Goal: Obtain resource: Download file/media

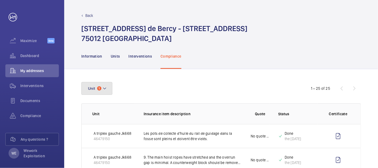
click at [103, 88] on mat-icon at bounding box center [104, 88] width 4 height 6
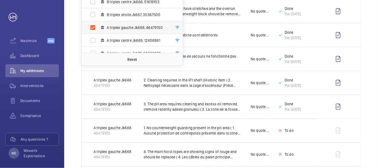
click at [112, 28] on span "A triplex gauche Jk668, 46479150" at bounding box center [138, 27] width 62 height 5
click at [98, 28] on input "A triplex gauche Jk668, 46479150" at bounding box center [92, 27] width 11 height 11
checkbox input "false"
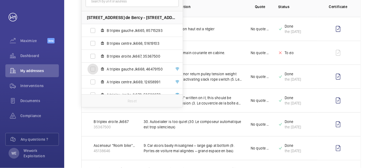
scroll to position [99, 0]
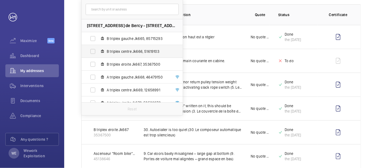
click at [131, 53] on span "B triplex centre Jk666, 51619103" at bounding box center [138, 51] width 62 height 5
click at [98, 53] on input "B triplex centre Jk666, 51619103" at bounding box center [92, 51] width 11 height 11
checkbox input "true"
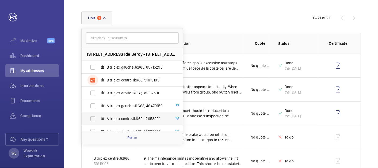
scroll to position [99, 0]
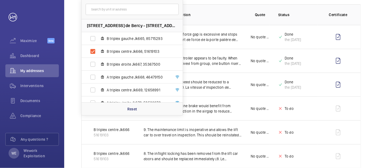
click at [226, 5] on th "Insurance item description" at bounding box center [188, 14] width 107 height 21
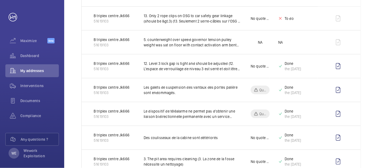
scroll to position [368, 0]
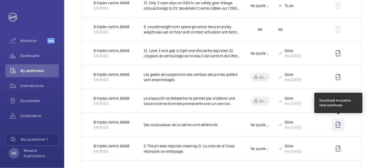
click at [339, 123] on wm-front-icon-button at bounding box center [338, 124] width 13 height 13
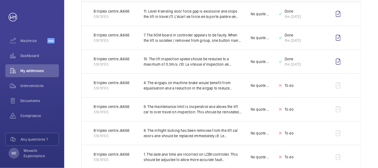
scroll to position [0, 0]
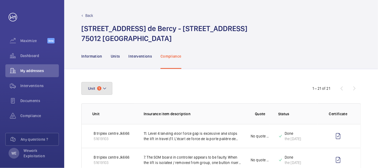
click at [102, 87] on button "Unit 1" at bounding box center [96, 88] width 31 height 13
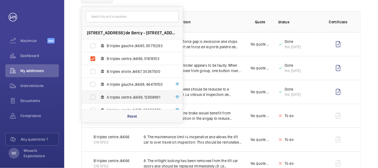
scroll to position [99, 0]
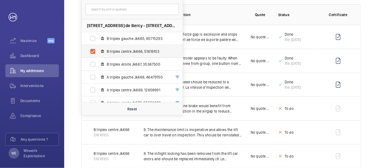
click at [122, 53] on span "B triplex centre Jk666, 51619103" at bounding box center [138, 51] width 62 height 5
click at [98, 53] on input "B triplex centre Jk666, 51619103" at bounding box center [92, 51] width 11 height 11
checkbox input "false"
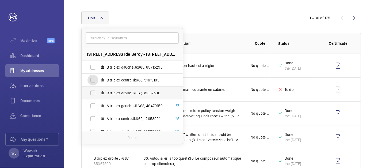
scroll to position [99, 0]
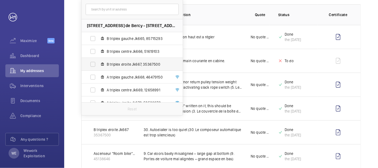
click at [124, 65] on span "B triplex droite Jk667, 35367500" at bounding box center [138, 64] width 62 height 5
click at [98, 65] on input "B triplex droite Jk667, 35367500" at bounding box center [92, 64] width 11 height 11
checkbox input "true"
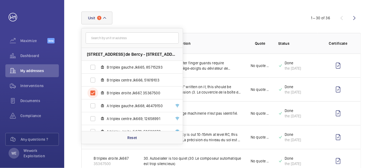
scroll to position [99, 0]
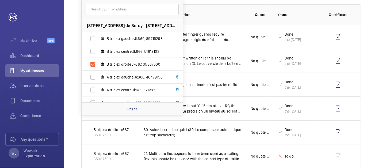
click at [237, 16] on p "Insurance item description" at bounding box center [193, 14] width 98 height 5
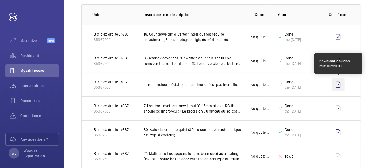
click at [341, 82] on wm-front-icon-button at bounding box center [338, 84] width 13 height 13
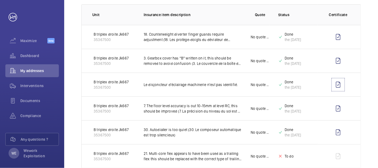
scroll to position [0, 0]
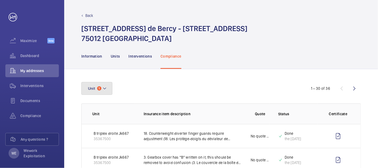
click at [105, 88] on mat-icon at bounding box center [104, 88] width 4 height 6
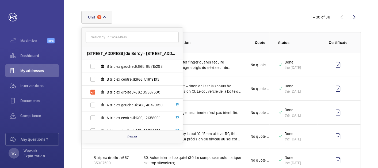
scroll to position [99, 0]
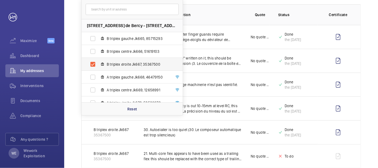
click at [119, 62] on span "B triplex droite Jk667, 35367500" at bounding box center [138, 64] width 62 height 5
click at [98, 62] on input "B triplex droite Jk667, 35367500" at bounding box center [92, 64] width 11 height 11
checkbox input "false"
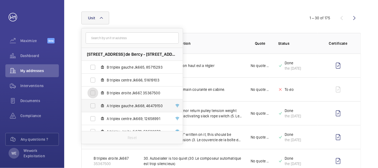
scroll to position [99, 0]
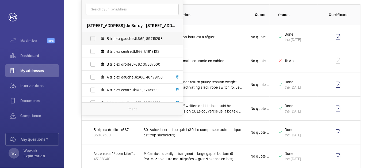
click at [120, 36] on span "B triplex gauche Jk665, 85715293" at bounding box center [138, 38] width 62 height 5
click at [98, 36] on input "B triplex gauche Jk665, 85715293" at bounding box center [92, 38] width 11 height 11
checkbox input "true"
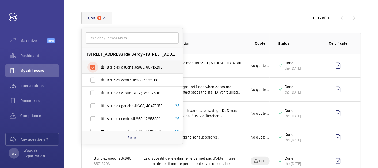
scroll to position [99, 0]
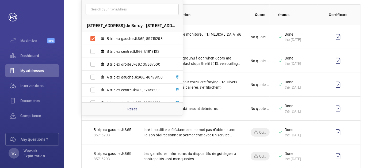
click at [218, 10] on th "Insurance item description" at bounding box center [188, 14] width 107 height 21
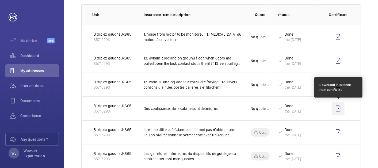
click at [339, 108] on wm-front-icon-button at bounding box center [338, 108] width 13 height 13
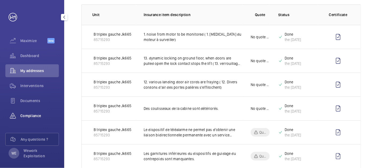
click at [16, 116] on wm-front-icon-button at bounding box center [12, 115] width 15 height 13
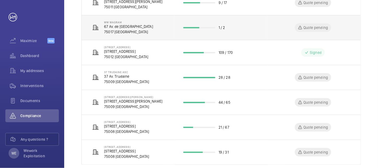
scroll to position [196, 0]
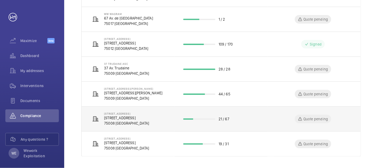
click at [143, 116] on p "[STREET_ADDRESS]" at bounding box center [126, 117] width 45 height 5
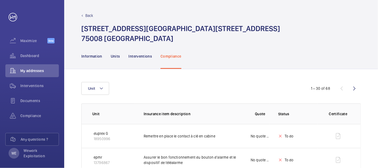
scroll to position [49, 0]
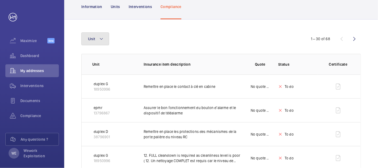
click at [97, 37] on button "Unit" at bounding box center [95, 38] width 28 height 13
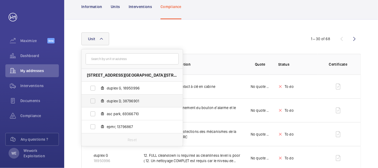
click at [125, 101] on span "duplex D, 38796901" at bounding box center [138, 100] width 62 height 5
click at [98, 101] on input "duplex D, 38796901" at bounding box center [92, 100] width 11 height 11
checkbox input "true"
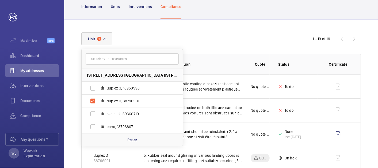
click at [251, 34] on div "Unit [STREET_ADDRESS][GEOGRAPHIC_DATA] G, 18950996 duplex D, 38796901 asc park,…" at bounding box center [188, 38] width 215 height 13
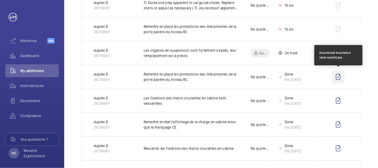
scroll to position [297, 0]
click at [337, 76] on wm-front-icon-button at bounding box center [338, 76] width 13 height 13
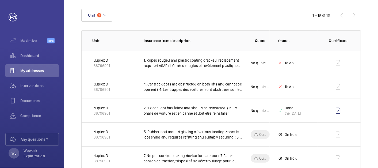
scroll to position [0, 0]
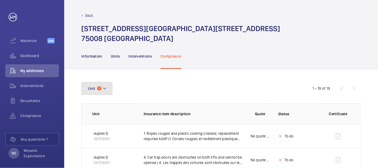
click at [99, 85] on button "Unit 1" at bounding box center [96, 88] width 31 height 13
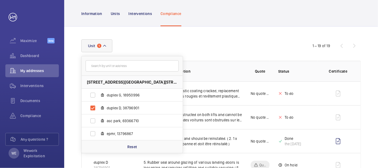
scroll to position [49, 0]
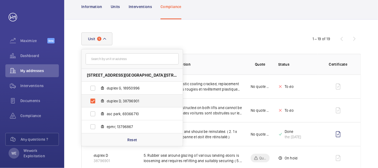
click at [126, 100] on span "duplex D, 38796901" at bounding box center [138, 100] width 62 height 5
click at [98, 100] on input "duplex D, 38796901" at bounding box center [92, 100] width 11 height 11
checkbox input "false"
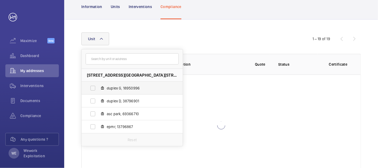
click at [116, 85] on label "duplex G, 18950996" at bounding box center [128, 88] width 93 height 13
click at [98, 85] on input "duplex G, 18950996" at bounding box center [92, 88] width 11 height 11
checkbox input "true"
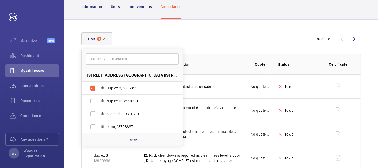
click at [212, 37] on div "Unit [STREET_ADDRESS][GEOGRAPHIC_DATA] G, 18950996 duplex D, 38796901 asc park,…" at bounding box center [188, 38] width 215 height 13
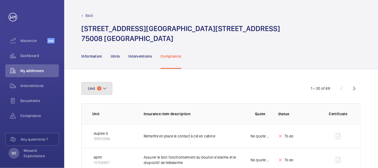
click at [102, 87] on button "Unit 1" at bounding box center [96, 88] width 31 height 13
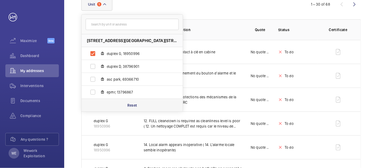
scroll to position [99, 0]
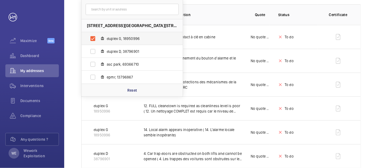
click at [118, 36] on span "duplex G, 18950996" at bounding box center [138, 38] width 62 height 5
click at [98, 36] on input "duplex G, 18950996" at bounding box center [92, 38] width 11 height 11
checkbox input "false"
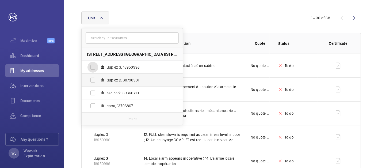
scroll to position [99, 0]
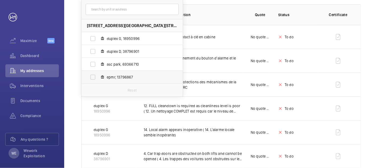
click at [125, 74] on span "epmr, 13796867" at bounding box center [138, 76] width 62 height 5
click at [98, 74] on input "epmr, 13796867" at bounding box center [92, 77] width 11 height 11
checkbox input "true"
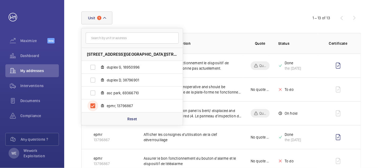
scroll to position [99, 0]
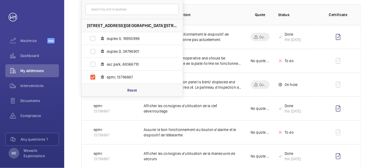
click at [371, 26] on div "Unit [STREET_ADDRESS] duplex G, 18950996 duplex D, 38796901 asc park, 69366710 …" at bounding box center [221, 158] width 314 height 377
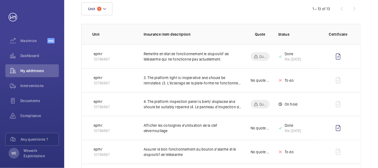
scroll to position [0, 0]
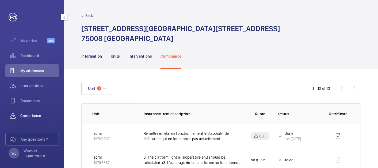
click at [36, 117] on span "Compliance" at bounding box center [39, 115] width 39 height 5
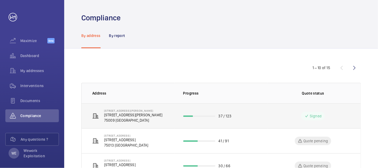
click at [136, 115] on p "[STREET_ADDRESS][PERSON_NAME]" at bounding box center [133, 114] width 58 height 5
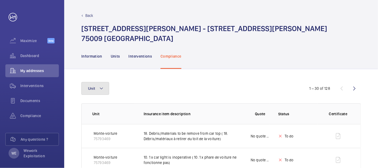
click at [100, 86] on mat-icon at bounding box center [101, 88] width 4 height 6
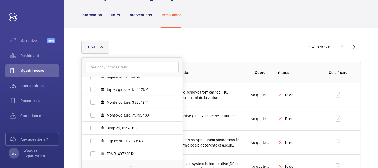
scroll to position [49, 0]
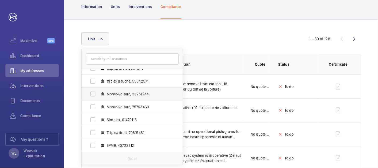
click at [102, 94] on mat-icon at bounding box center [102, 94] width 4 height 4
click at [98, 94] on input "Monte-voiture, 33251244" at bounding box center [92, 94] width 11 height 11
checkbox input "true"
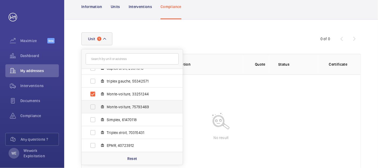
click at [105, 108] on label "Monte-voiture, 75793469" at bounding box center [128, 106] width 93 height 13
click at [98, 108] on input "Monte-voiture, 75793469" at bounding box center [92, 106] width 11 height 11
checkbox input "true"
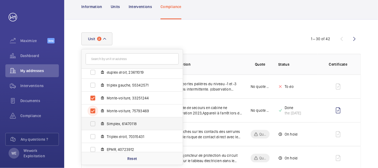
scroll to position [45, 0]
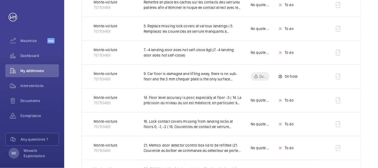
scroll to position [681, 0]
